Goal: Navigation & Orientation: Find specific page/section

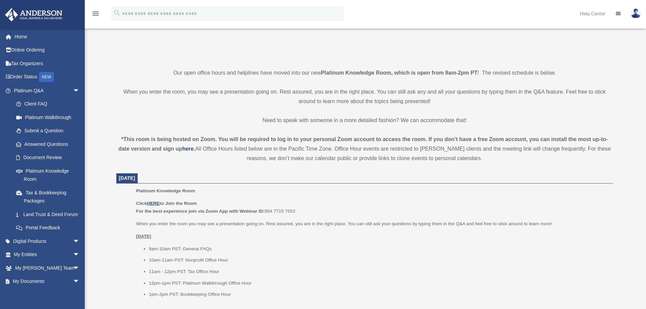
scroll to position [102, 0]
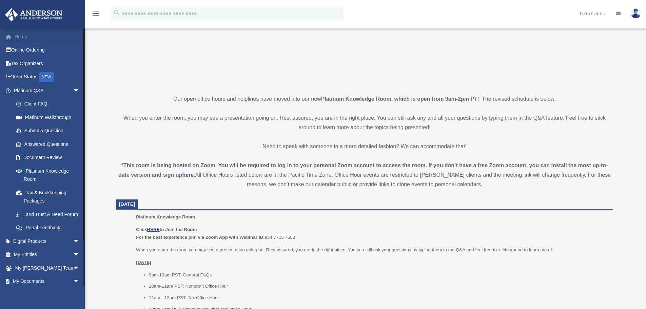
click at [21, 40] on link "Home" at bounding box center [47, 37] width 85 height 14
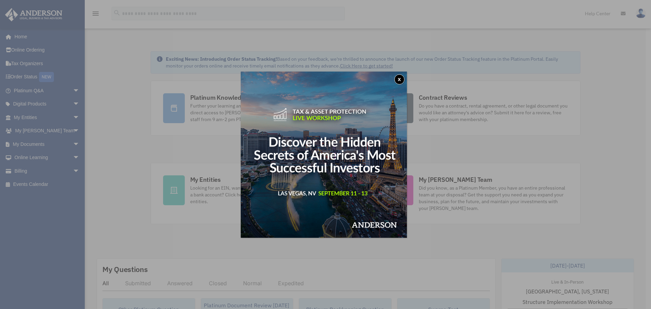
click at [400, 78] on button "x" at bounding box center [400, 79] width 10 height 10
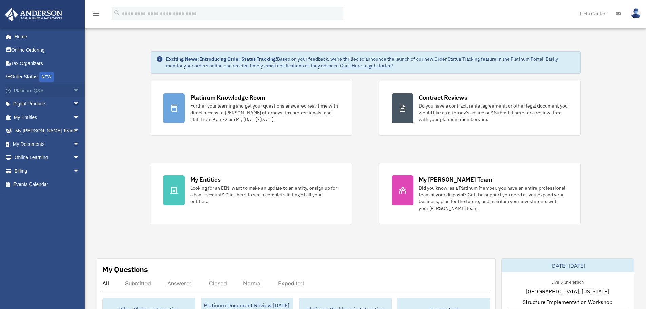
click at [73, 92] on span "arrow_drop_down" at bounding box center [80, 91] width 14 height 14
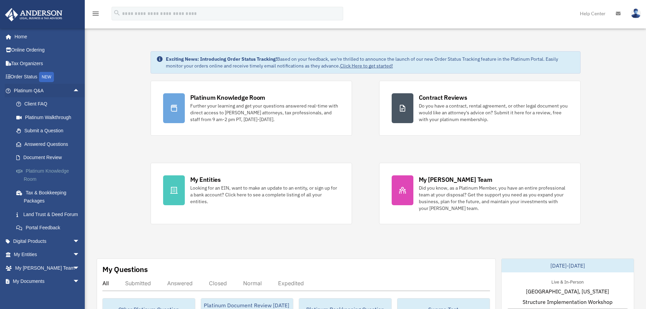
click at [57, 173] on link "Platinum Knowledge Room" at bounding box center [50, 175] width 80 height 22
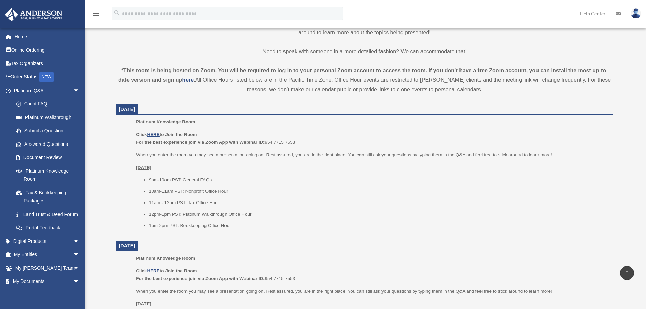
scroll to position [204, 0]
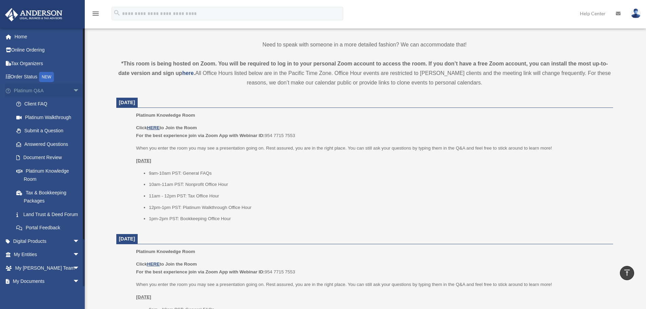
click at [73, 91] on span "arrow_drop_down" at bounding box center [80, 91] width 14 height 14
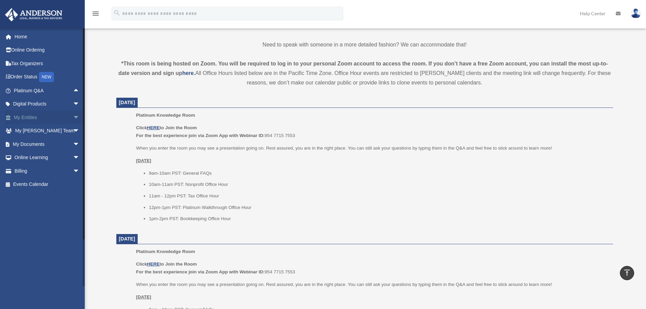
click at [73, 116] on span "arrow_drop_down" at bounding box center [80, 118] width 14 height 14
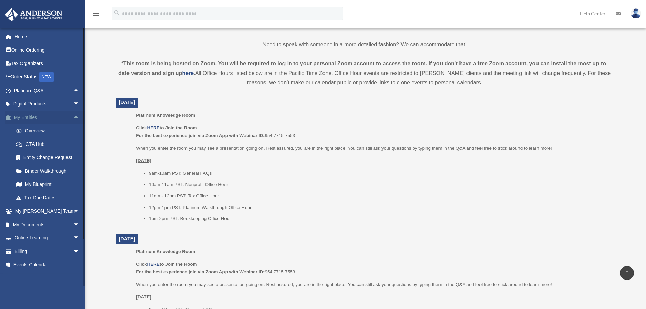
click at [74, 118] on span "arrow_drop_up" at bounding box center [80, 118] width 14 height 14
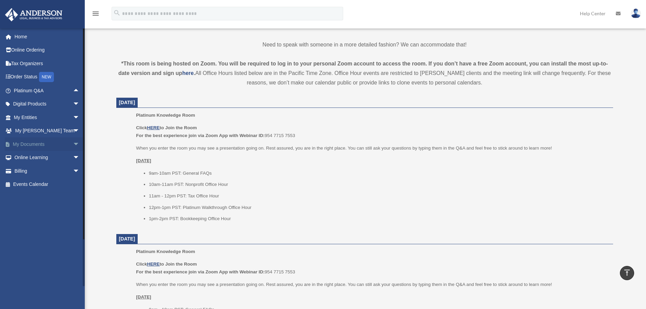
click at [73, 139] on span "arrow_drop_down" at bounding box center [80, 144] width 14 height 14
click at [53, 169] on link "Meeting Minutes" at bounding box center [50, 171] width 80 height 14
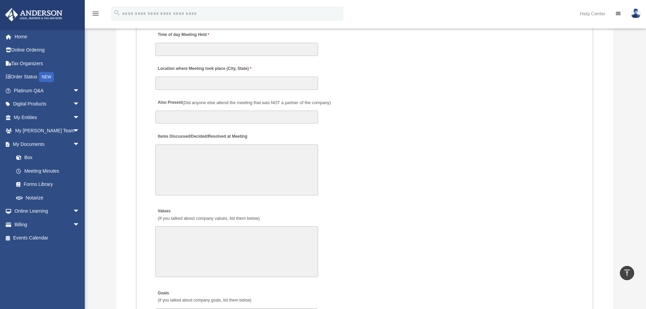
scroll to position [1222, 0]
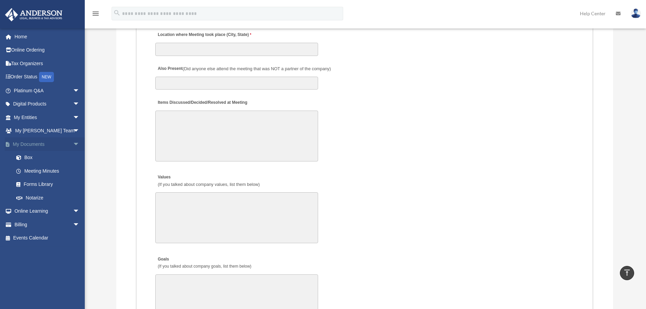
click at [39, 142] on link "My Documents arrow_drop_down" at bounding box center [47, 144] width 85 height 14
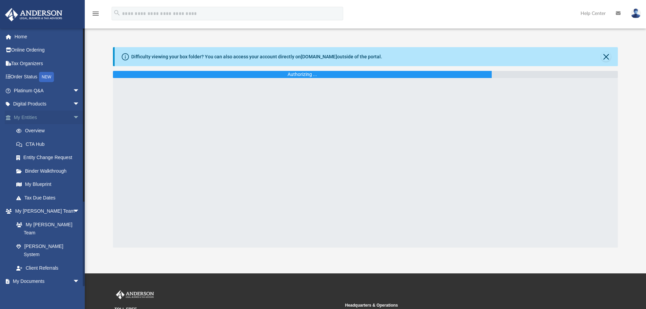
click at [73, 120] on span "arrow_drop_down" at bounding box center [80, 118] width 14 height 14
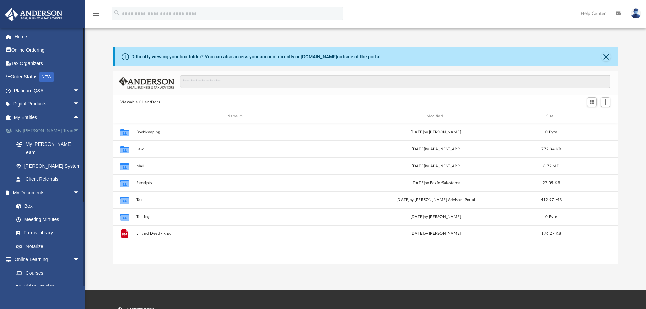
click at [73, 128] on span "arrow_drop_down" at bounding box center [80, 131] width 14 height 14
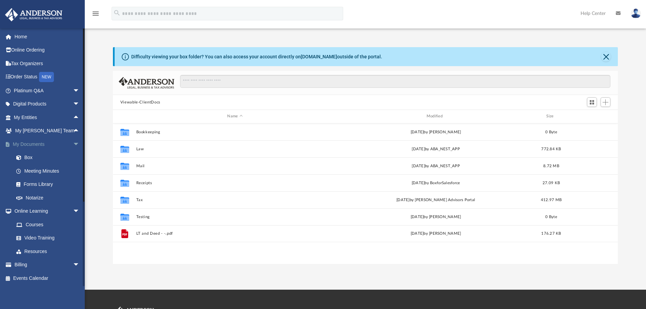
click at [73, 141] on span "arrow_drop_down" at bounding box center [80, 144] width 14 height 14
click at [73, 156] on span "arrow_drop_down" at bounding box center [80, 158] width 14 height 14
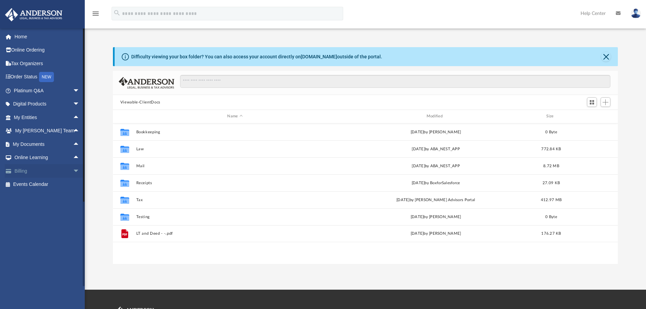
click at [73, 174] on span "arrow_drop_down" at bounding box center [80, 171] width 14 height 14
click at [73, 171] on span "arrow_drop_up" at bounding box center [80, 171] width 14 height 14
click at [43, 185] on link "Events Calendar" at bounding box center [47, 185] width 85 height 14
